Goal: Information Seeking & Learning: Learn about a topic

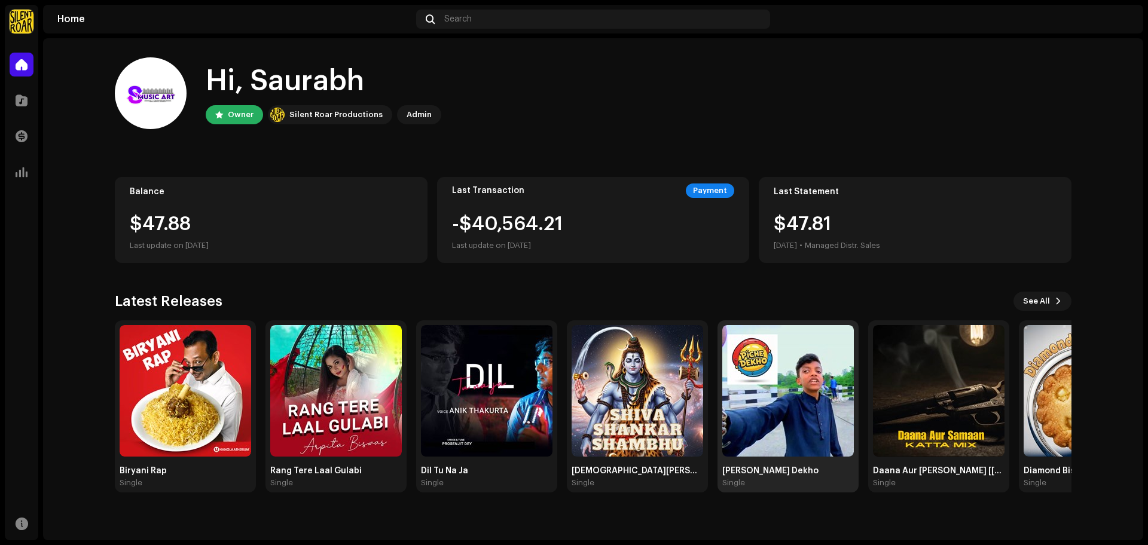
click at [790, 425] on img at bounding box center [788, 391] width 132 height 132
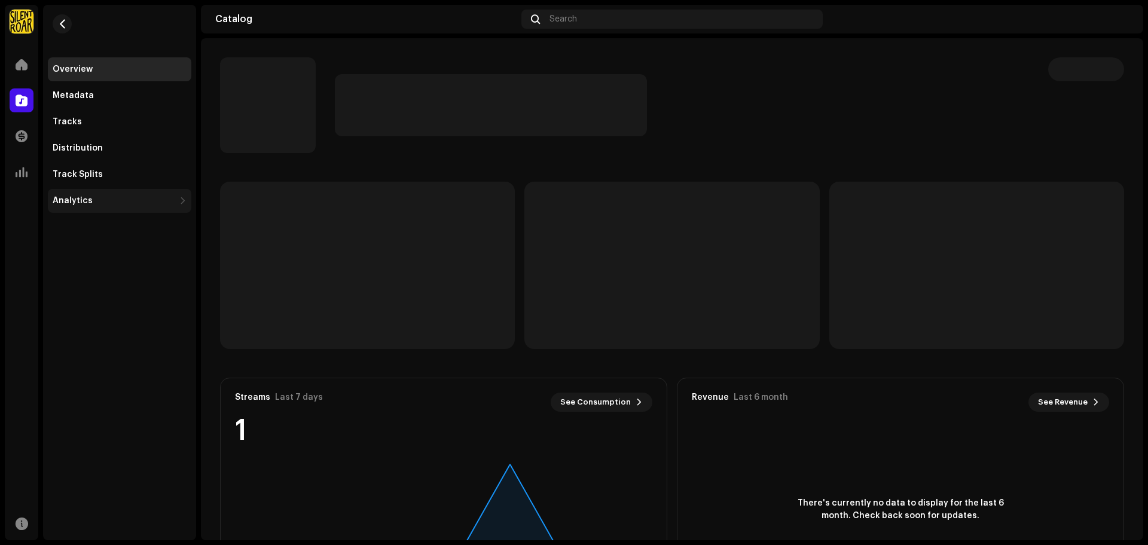
click at [68, 201] on div "Analytics" at bounding box center [73, 201] width 40 height 10
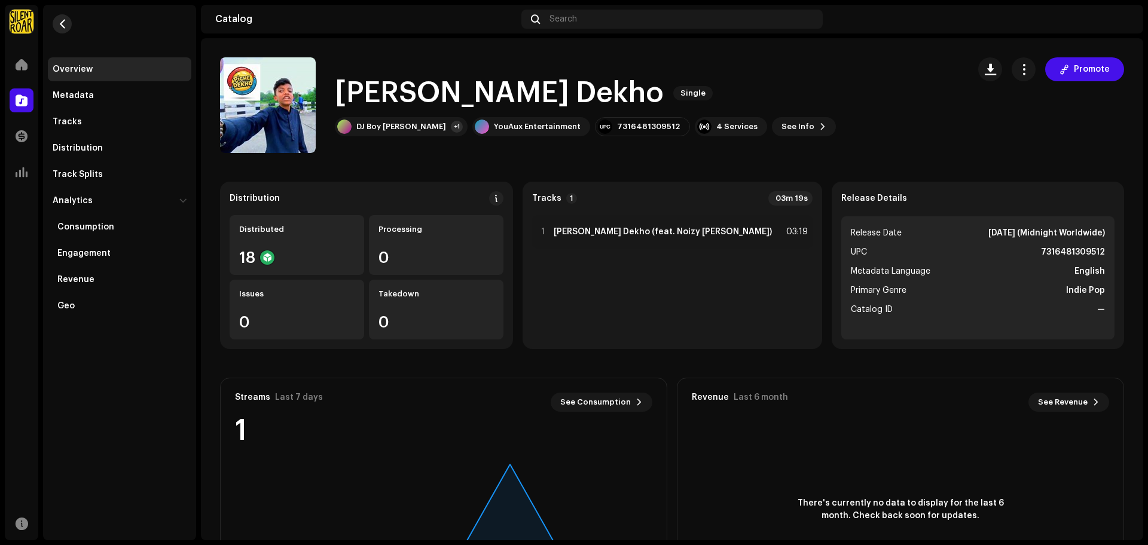
click at [66, 27] on span "button" at bounding box center [62, 24] width 9 height 10
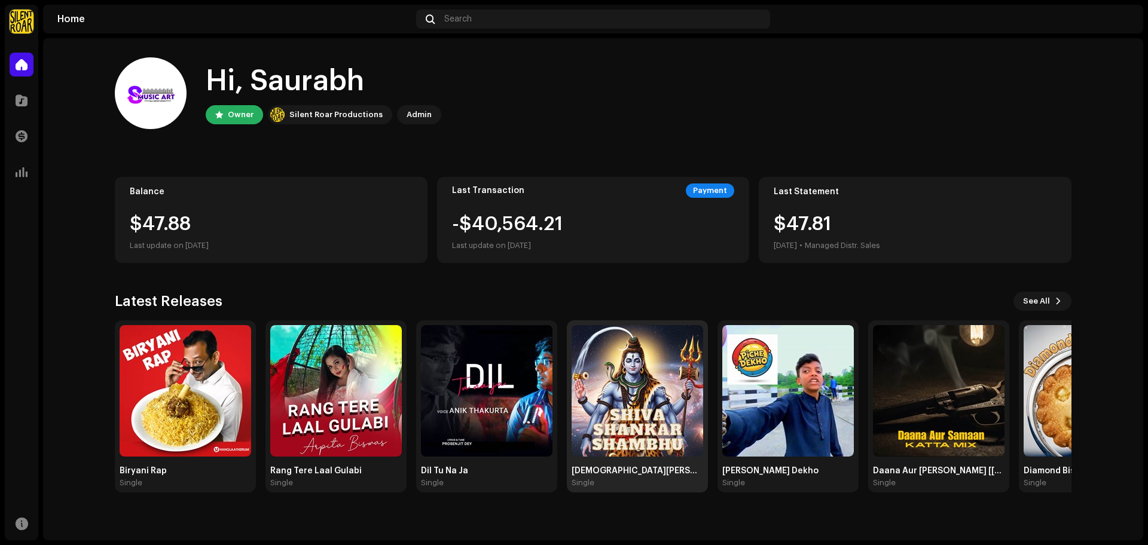
click at [655, 428] on img at bounding box center [637, 391] width 132 height 132
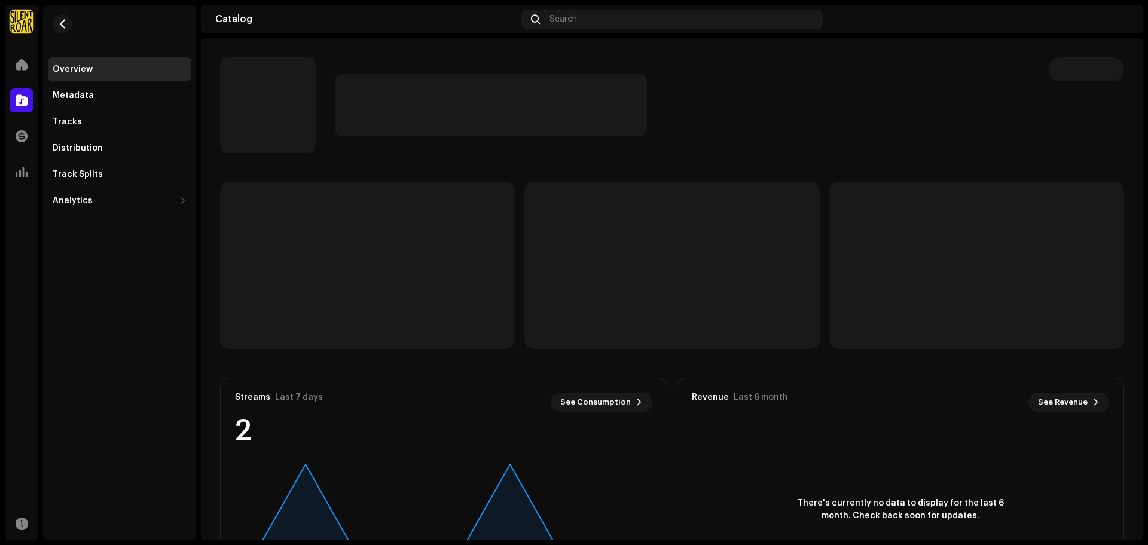
scroll to position [96, 0]
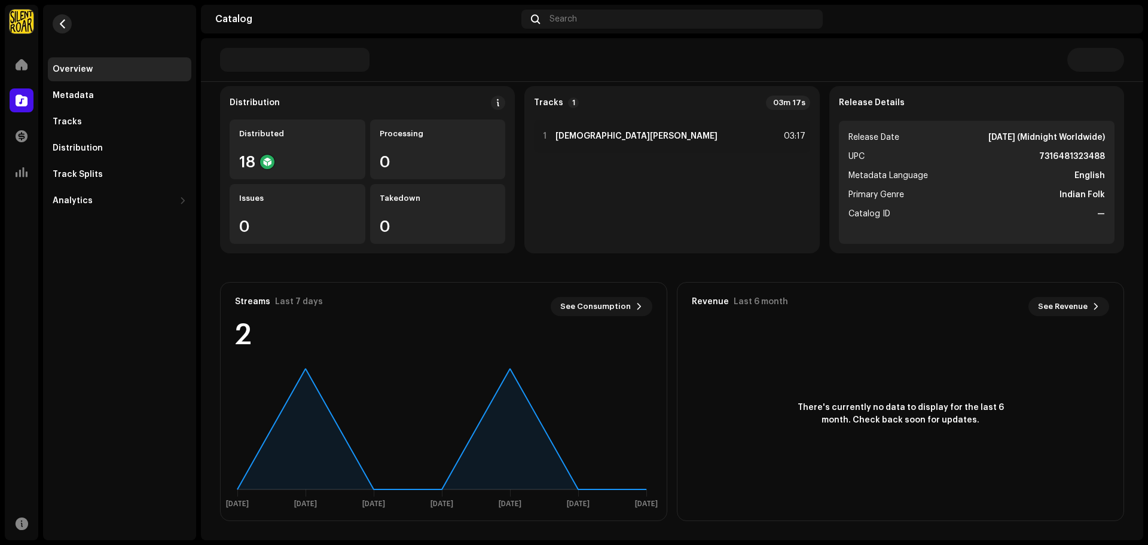
click at [68, 27] on button "button" at bounding box center [62, 23] width 19 height 19
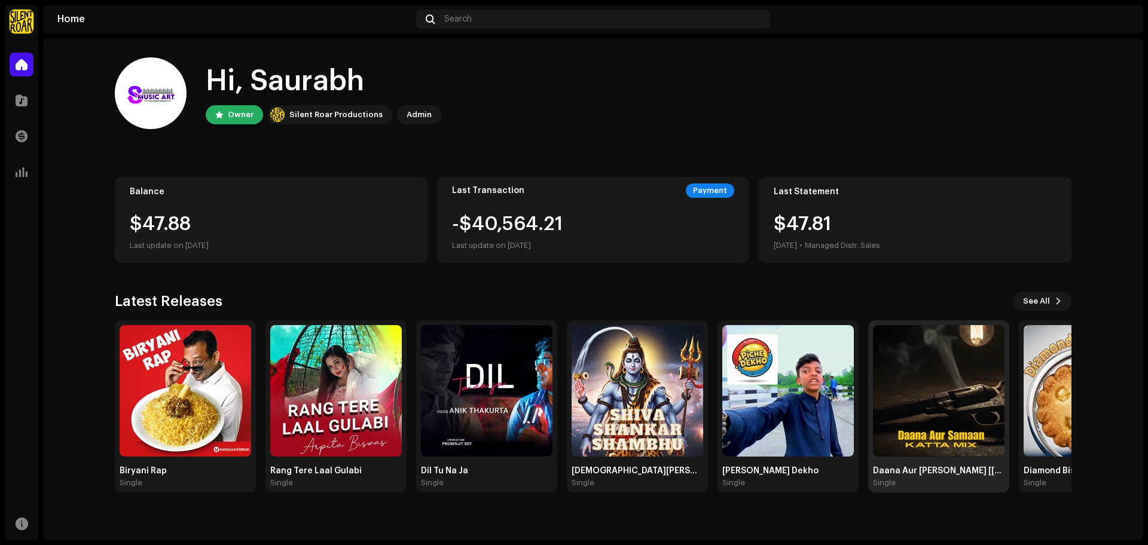
click at [959, 436] on img at bounding box center [939, 391] width 132 height 132
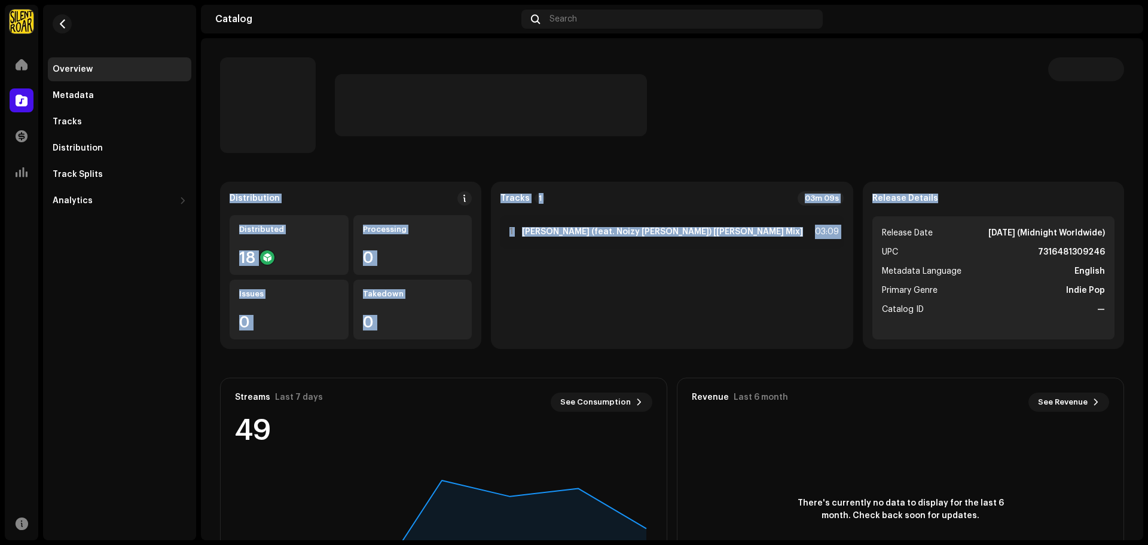
drag, startPoint x: 1147, startPoint y: 100, endPoint x: 1147, endPoint y: 176, distance: 75.3
click at [1147, 176] on div "SmusicArt and Entertainment Private Limited Home Catalog Transactions Analytics…" at bounding box center [574, 272] width 1148 height 545
click at [1066, 129] on div at bounding box center [1086, 105] width 76 height 96
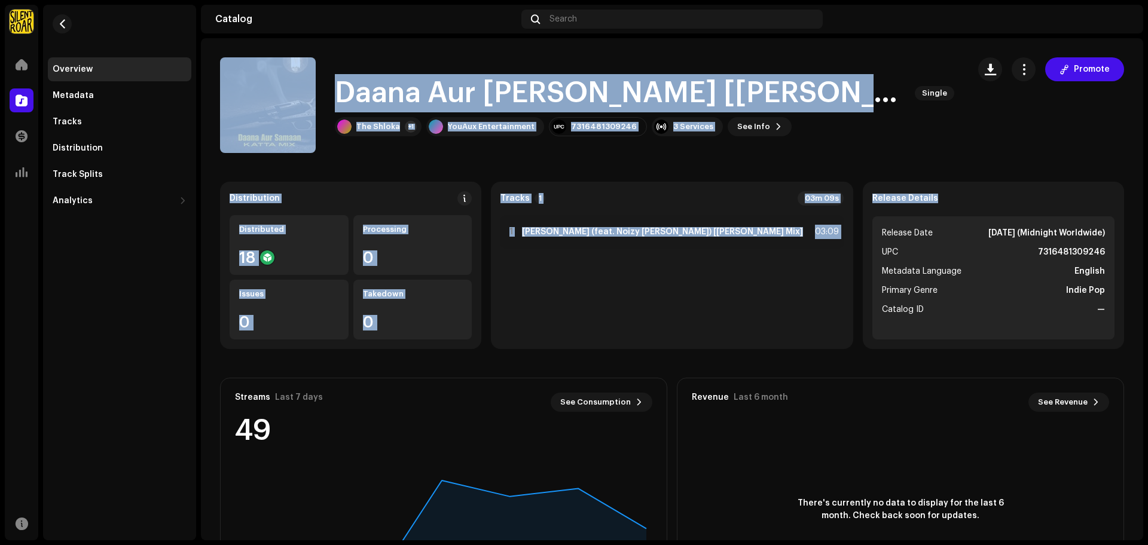
scroll to position [96, 0]
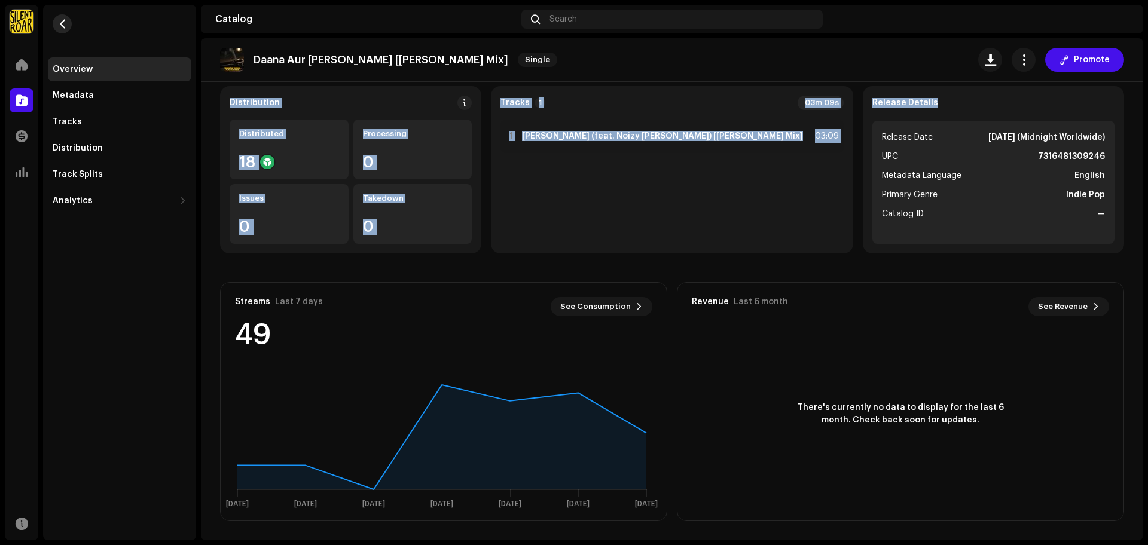
click at [66, 23] on span "button" at bounding box center [62, 24] width 9 height 10
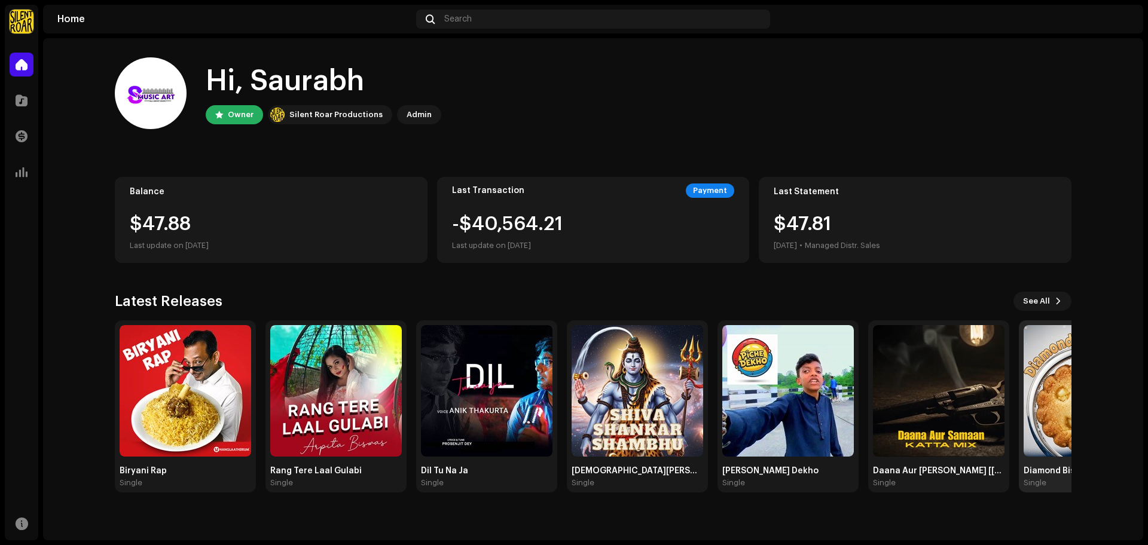
click at [1069, 431] on img at bounding box center [1089, 391] width 132 height 132
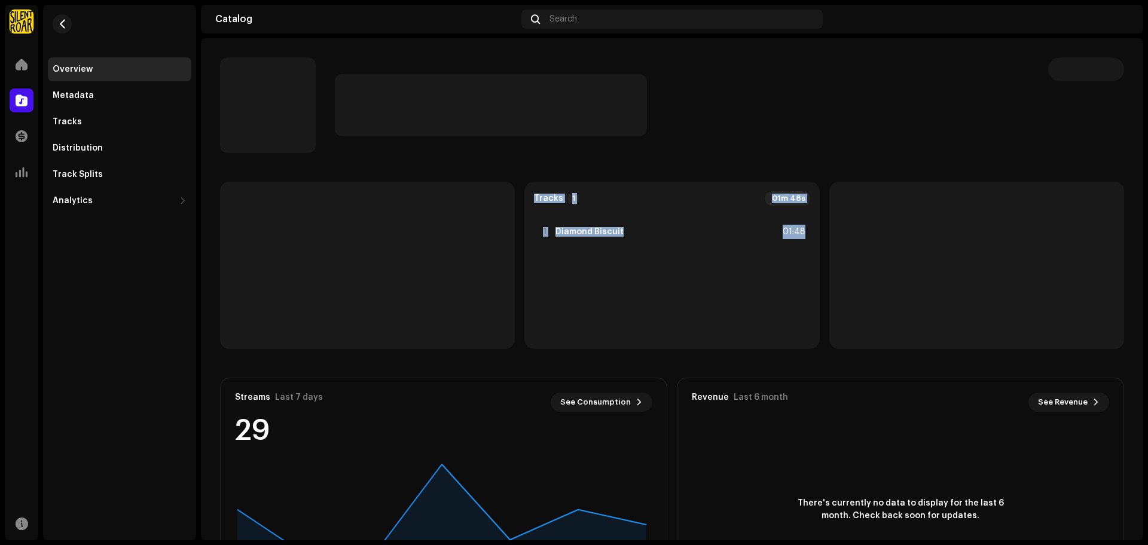
drag, startPoint x: 1135, startPoint y: 132, endPoint x: 1147, endPoint y: 279, distance: 146.9
click at [1147, 279] on div "SmusicArt and Entertainment Private Limited Home Catalog Transactions Analytics…" at bounding box center [574, 272] width 1148 height 545
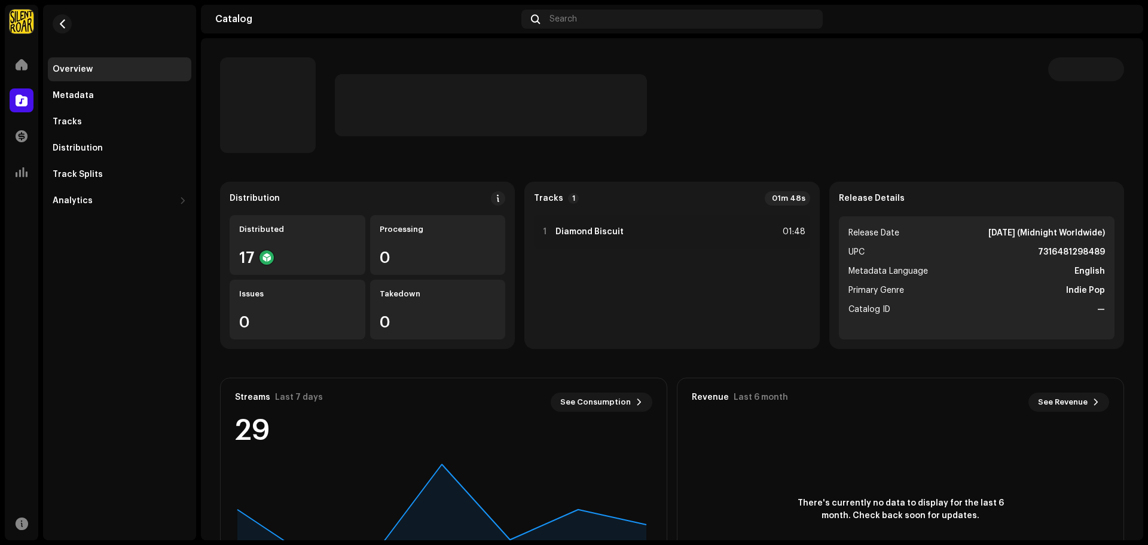
click at [922, 149] on div at bounding box center [624, 105] width 809 height 96
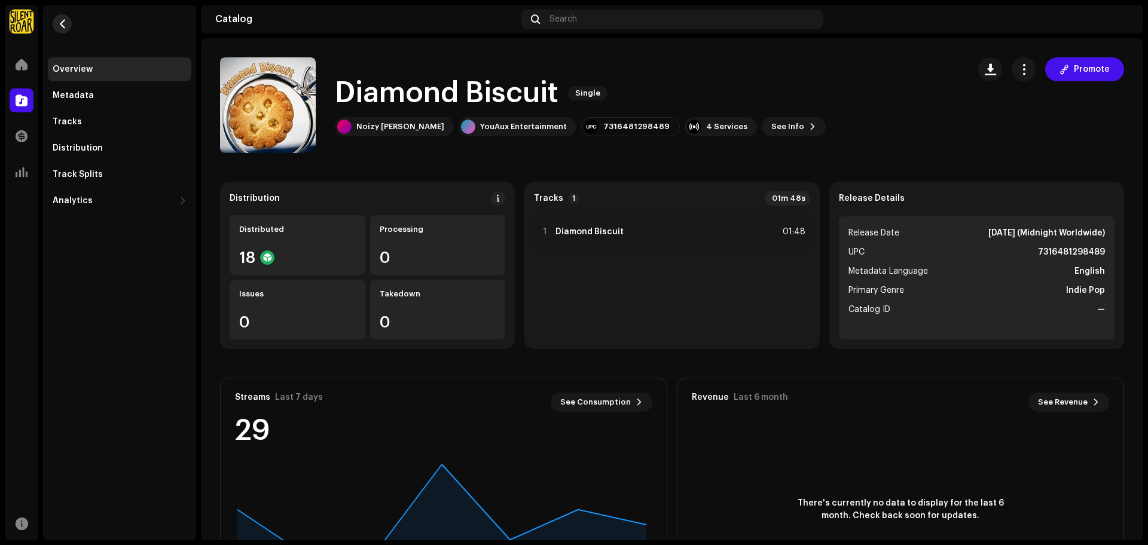
click at [59, 19] on span "button" at bounding box center [62, 24] width 9 height 10
